Goal: Information Seeking & Learning: Learn about a topic

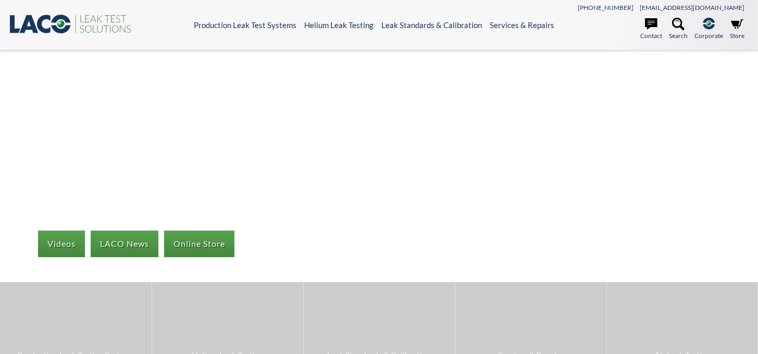
click at [248, 129] on link "Leak Testing by Method" at bounding box center [284, 125] width 159 height 9
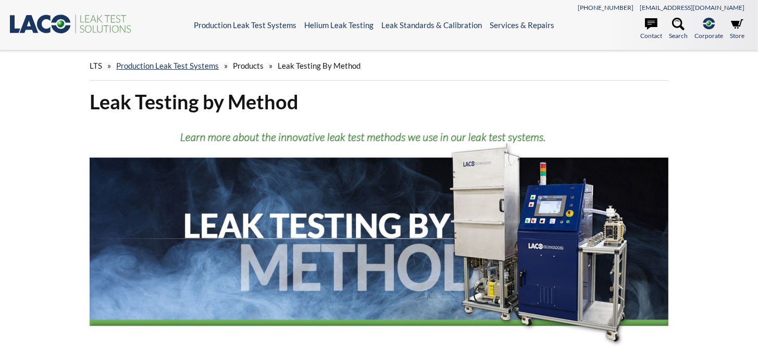
select select "Language Translate Widget"
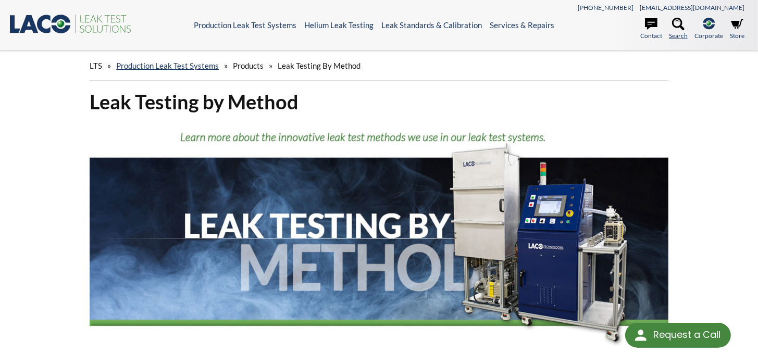
click at [673, 27] on icon at bounding box center [678, 24] width 13 height 13
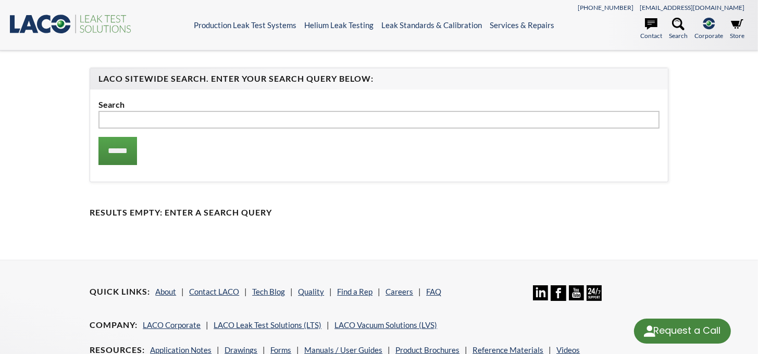
select select "Language Translate Widget"
type input "**********"
click at [98, 137] on input "******" at bounding box center [117, 151] width 39 height 28
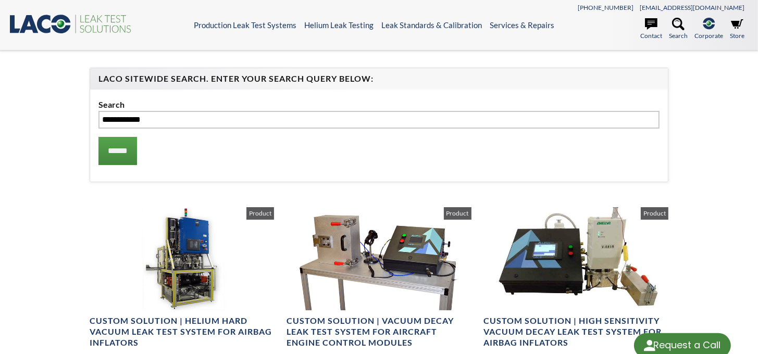
select select "Language Translate Widget"
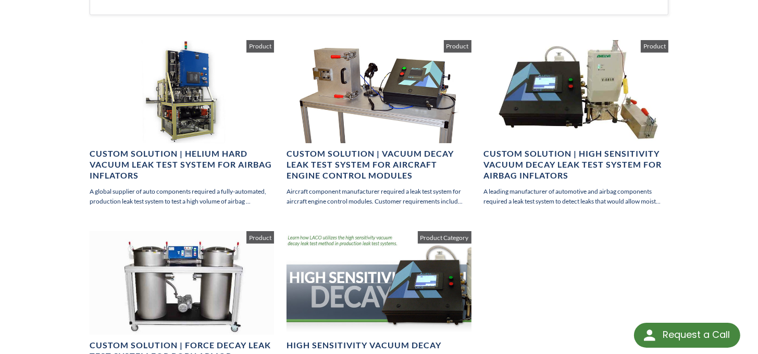
scroll to position [168, 0]
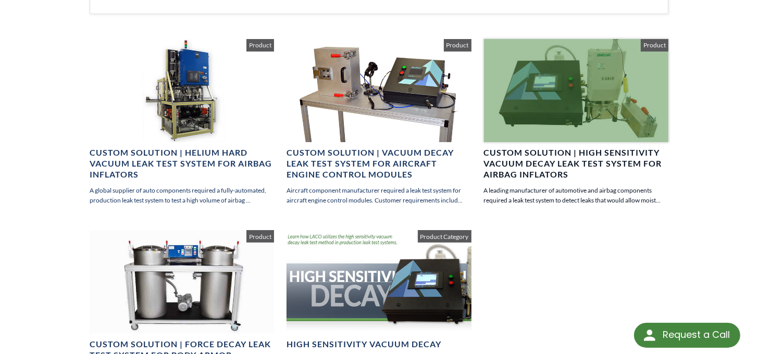
click at [518, 154] on h4 "Custom Solution | High Sensitivity Vacuum Decay Leak Test System for Airbag Inf…" at bounding box center [576, 163] width 184 height 32
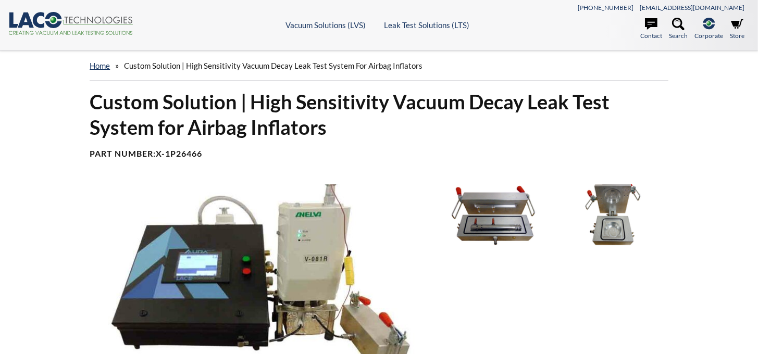
select select "Language Translate Widget"
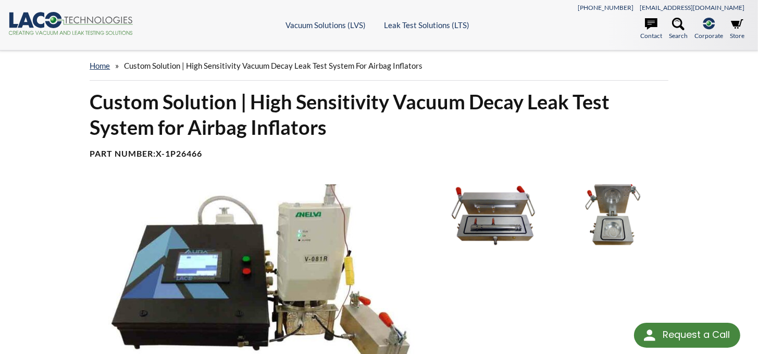
click at [619, 231] on img at bounding box center [612, 215] width 113 height 63
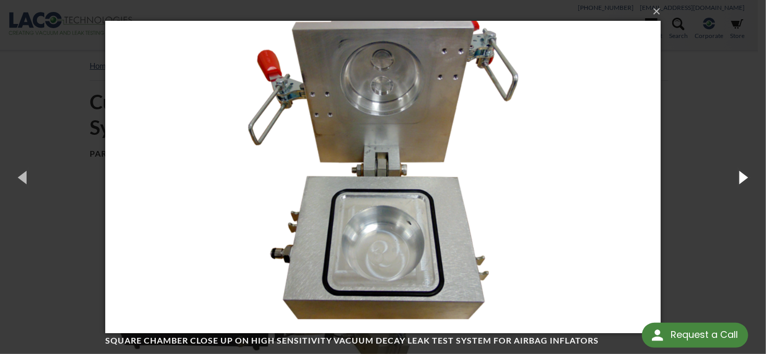
click at [735, 177] on button "button" at bounding box center [742, 176] width 47 height 57
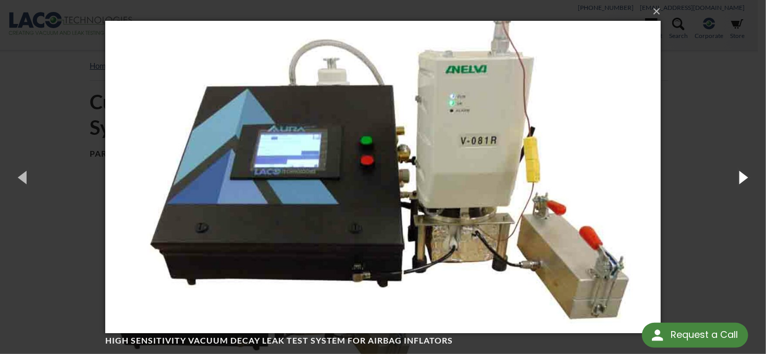
click at [735, 177] on button "button" at bounding box center [742, 176] width 47 height 57
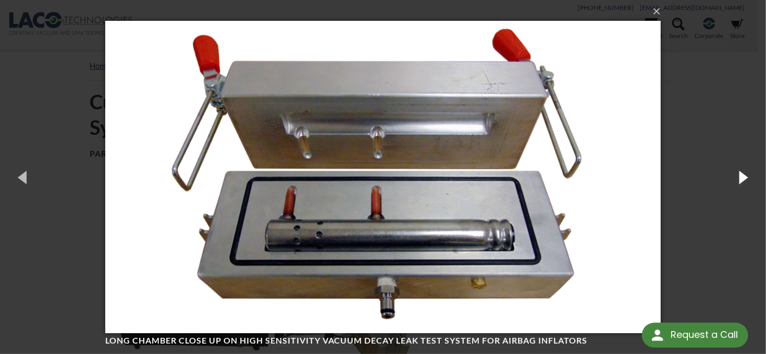
click at [735, 177] on button "button" at bounding box center [742, 176] width 47 height 57
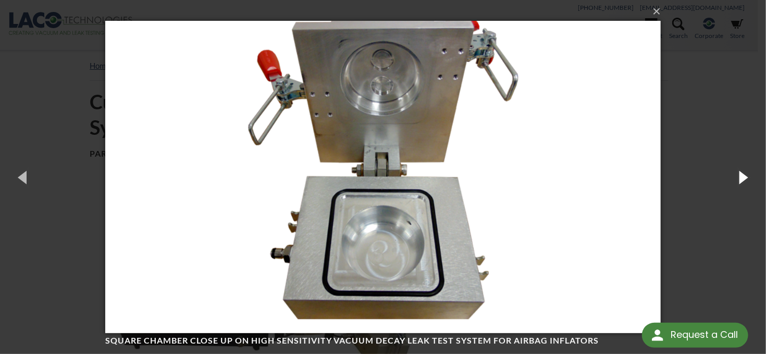
click at [735, 177] on button "button" at bounding box center [742, 176] width 47 height 57
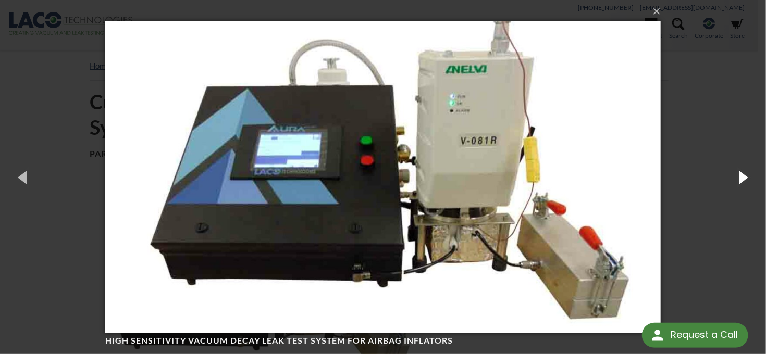
click at [735, 177] on button "button" at bounding box center [742, 176] width 47 height 57
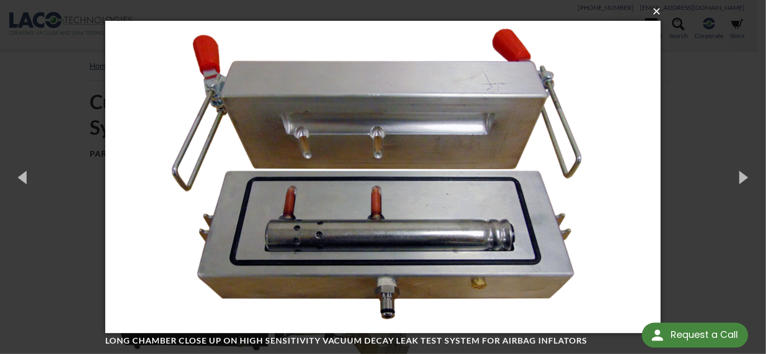
click at [650, 16] on button "×" at bounding box center [386, 11] width 556 height 23
